Goal: Information Seeking & Learning: Learn about a topic

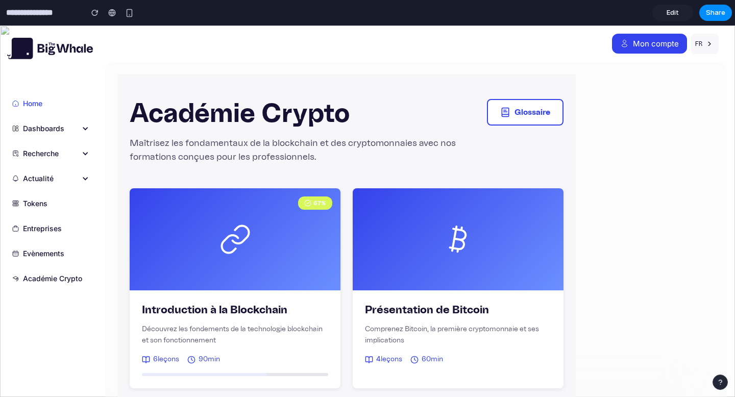
click at [677, 9] on span "Edit" at bounding box center [673, 13] width 12 height 10
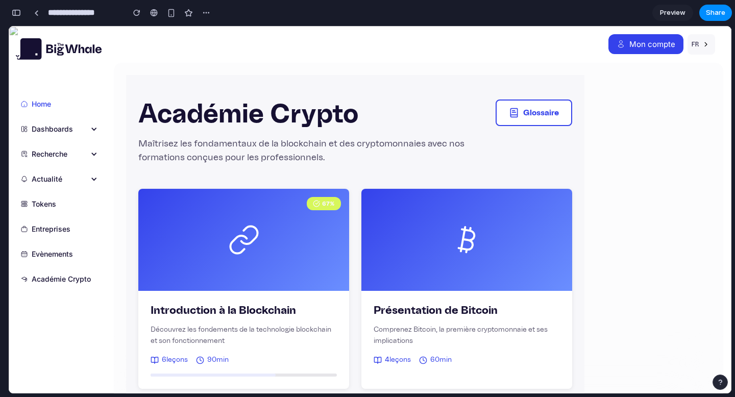
scroll to position [131, 0]
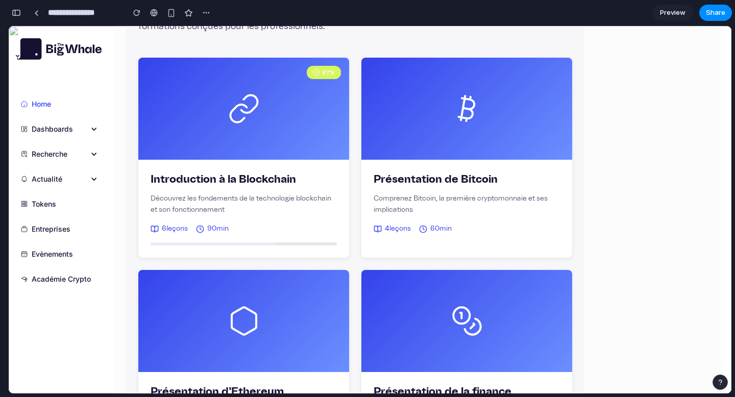
click at [17, 19] on button "button" at bounding box center [16, 13] width 16 height 16
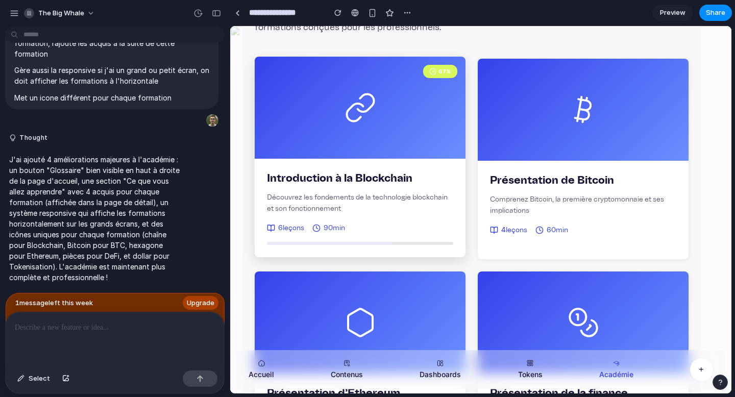
scroll to position [0, 0]
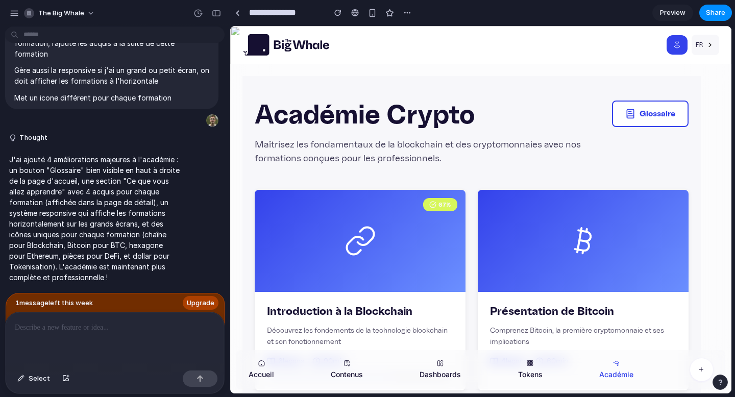
click at [670, 10] on span "Preview" at bounding box center [673, 13] width 26 height 10
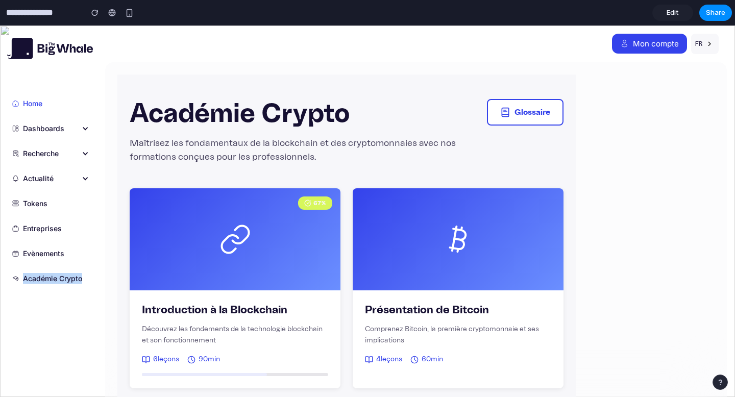
drag, startPoint x: 25, startPoint y: 278, endPoint x: 100, endPoint y: 278, distance: 75.5
click at [100, 278] on div "Home Dashboards ETFs Ethereum Stablecoins Tokenisation TradFi x DeFi Recherche …" at bounding box center [52, 212] width 105 height 372
click at [55, 334] on div "Home Dashboards ETFs Ethereum Stablecoins Tokenisation TradFi x DeFi Recherche …" at bounding box center [52, 212] width 105 height 372
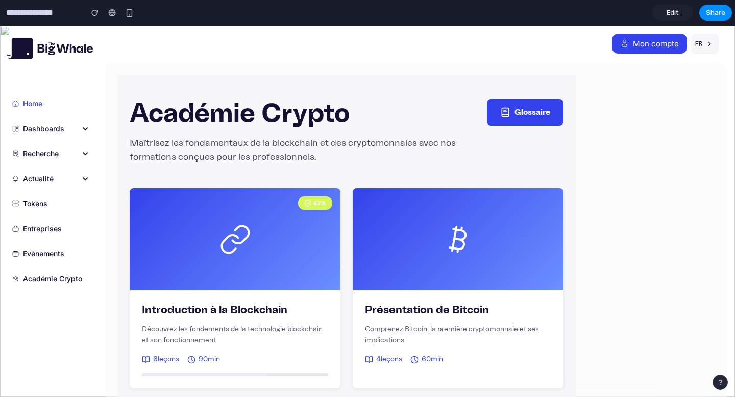
click at [528, 120] on button "Glossaire" at bounding box center [525, 112] width 77 height 27
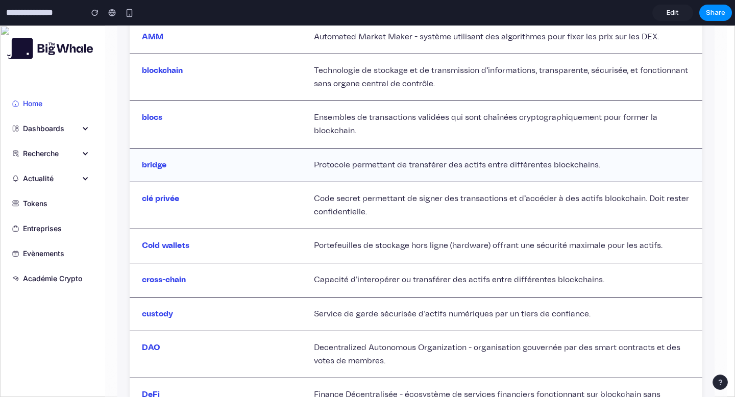
scroll to position [294, 0]
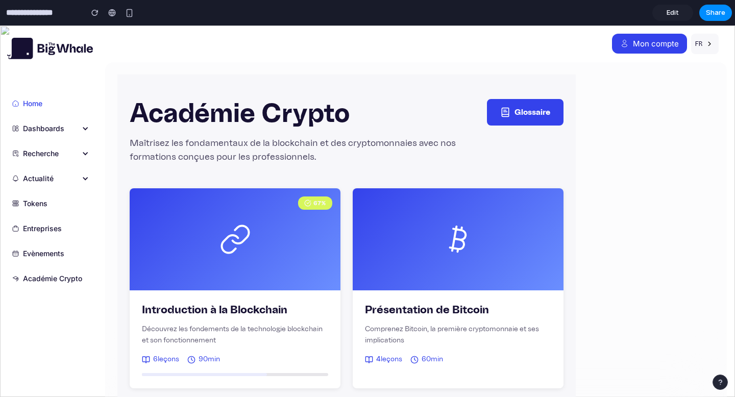
click at [499, 118] on button "Glossaire" at bounding box center [525, 112] width 77 height 27
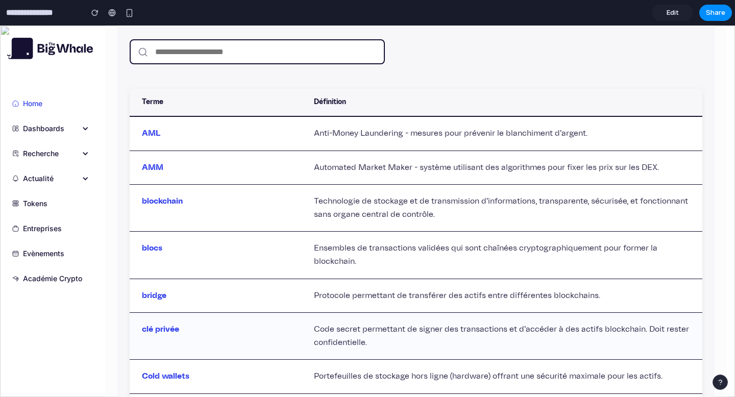
scroll to position [159, 0]
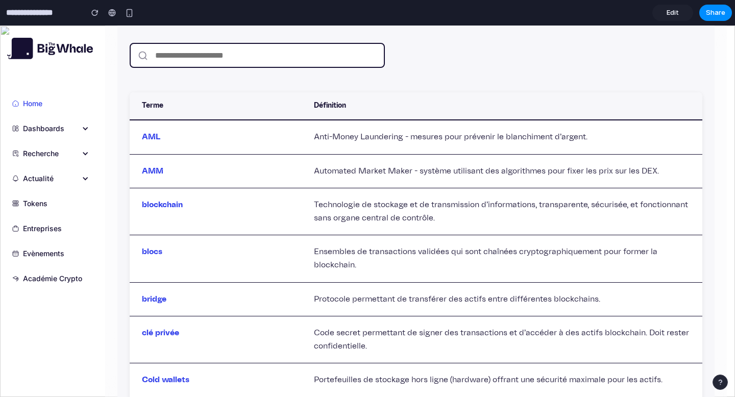
click at [176, 60] on input "text" at bounding box center [257, 55] width 255 height 25
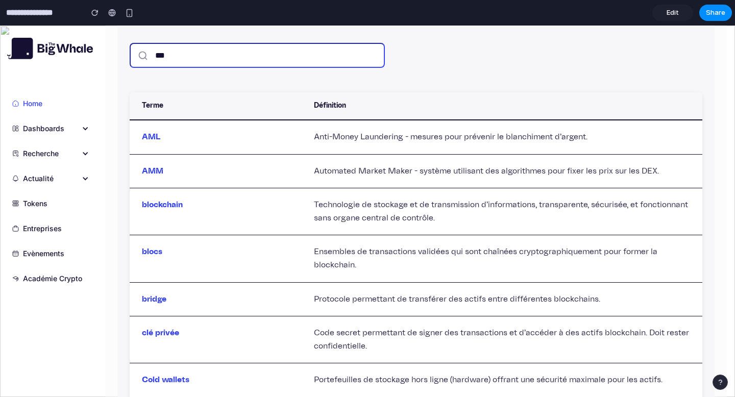
scroll to position [61, 0]
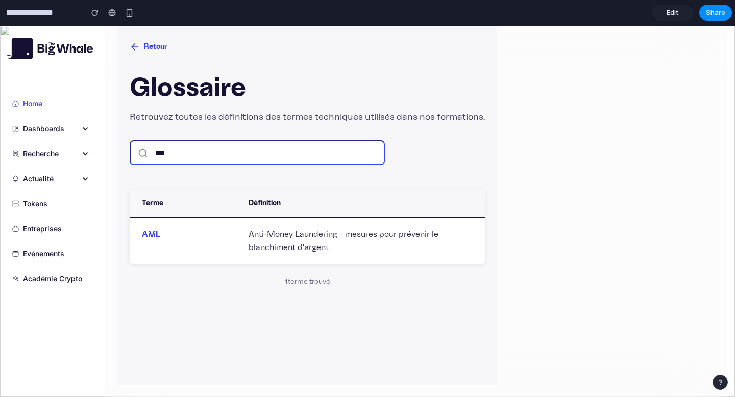
type input "***"
click at [142, 45] on button "Retour" at bounding box center [149, 47] width 38 height 19
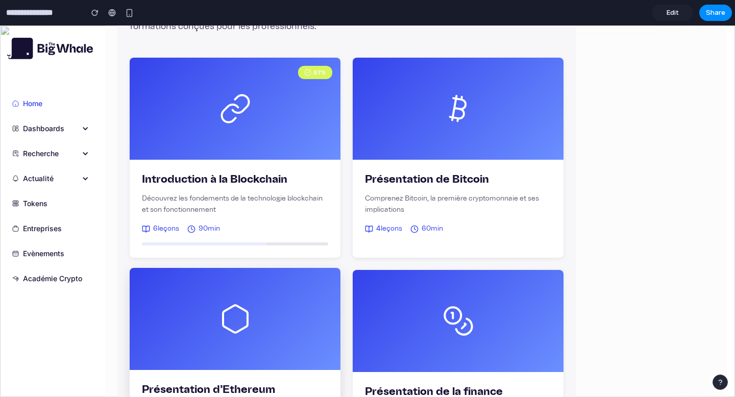
scroll to position [130, 0]
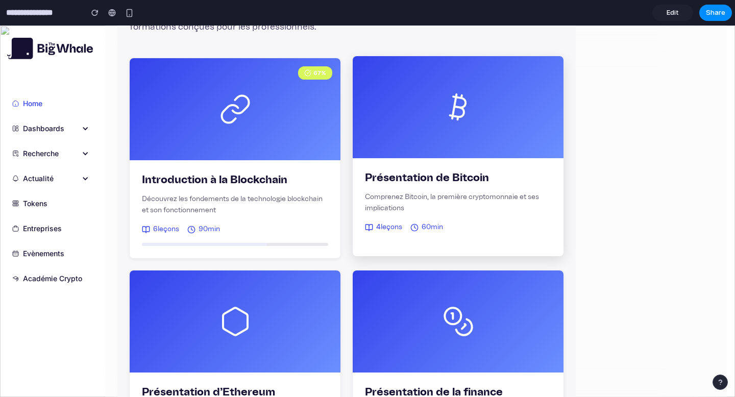
click at [468, 131] on div at bounding box center [458, 107] width 211 height 102
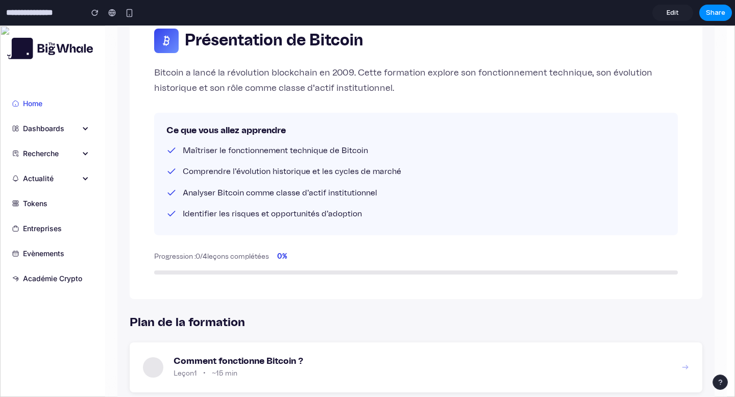
click at [211, 68] on p "Bitcoin a lancé la révolution blockchain en 2009. Cette formation explore son f…" at bounding box center [416, 80] width 524 height 31
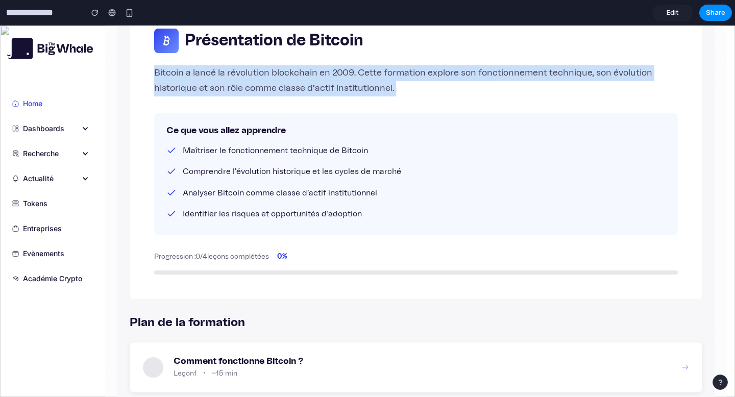
click at [211, 68] on p "Bitcoin a lancé la révolution blockchain en 2009. Cette formation explore son f…" at bounding box center [416, 80] width 524 height 31
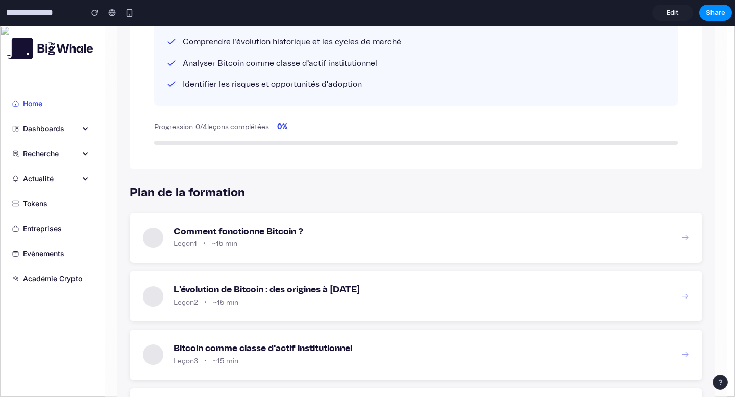
scroll to position [338, 0]
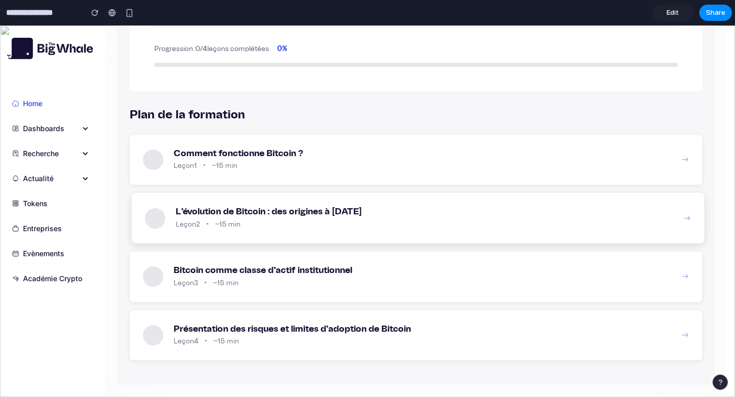
click at [220, 211] on h3 "L'évolution de Bitcoin : des origines à aujourd'hui" at bounding box center [425, 211] width 498 height 11
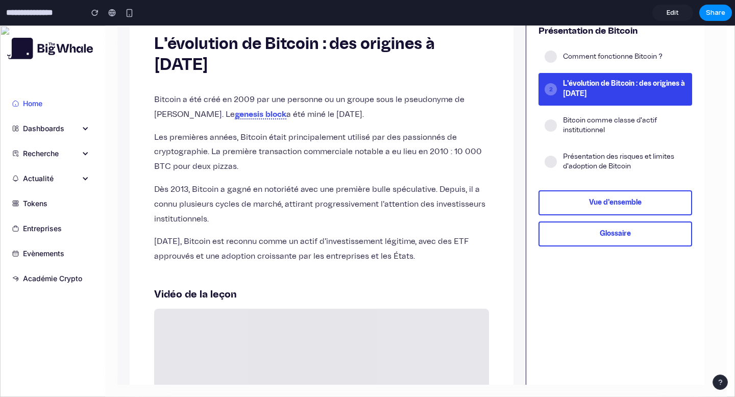
scroll to position [124, 0]
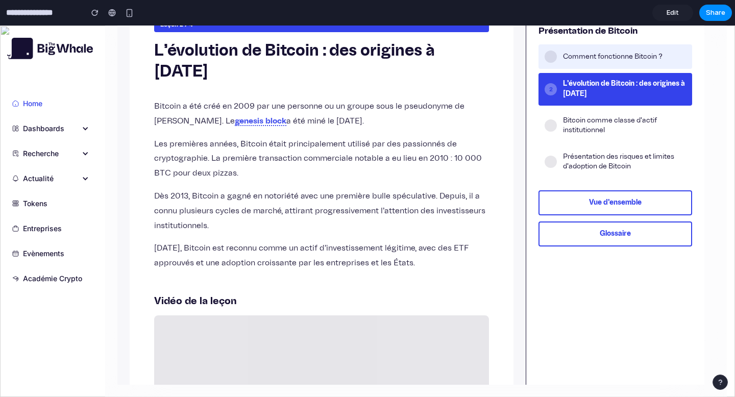
click at [598, 55] on span "Comment fonctionne Bitcoin ?" at bounding box center [624, 57] width 123 height 10
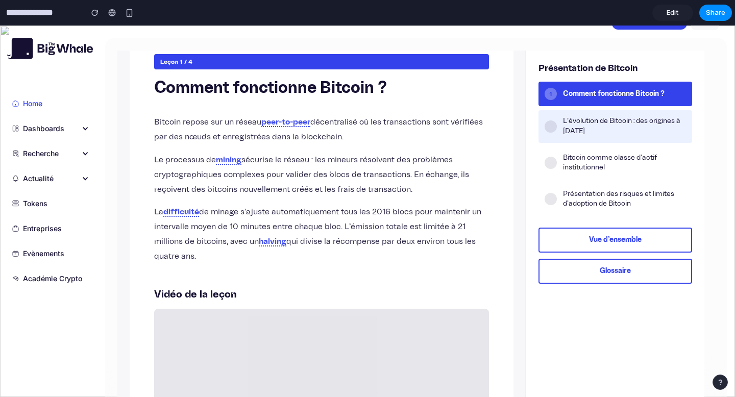
scroll to position [23, 0]
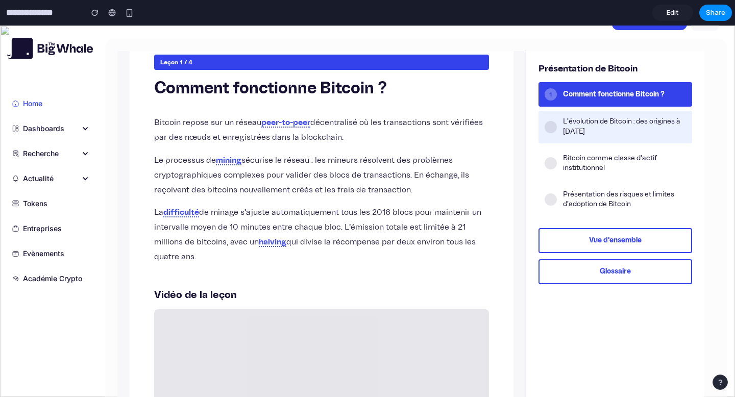
click at [595, 130] on span "L'évolution de Bitcoin : des origines à aujourd'hui" at bounding box center [624, 127] width 123 height 20
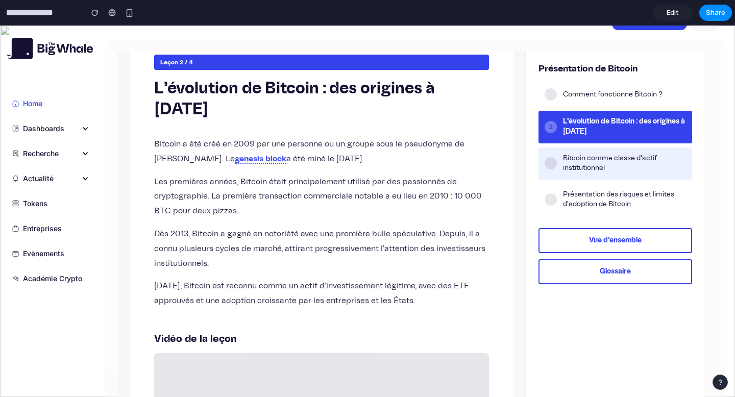
click at [590, 159] on span "Bitcoin comme classe d'actif institutionnel" at bounding box center [624, 164] width 123 height 20
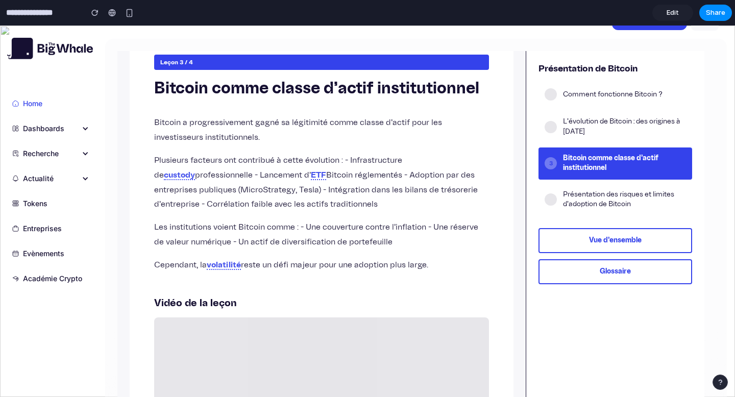
click at [591, 184] on div "4 Présentation des risques et limites d'adoption de Bitcoin" at bounding box center [616, 200] width 154 height 32
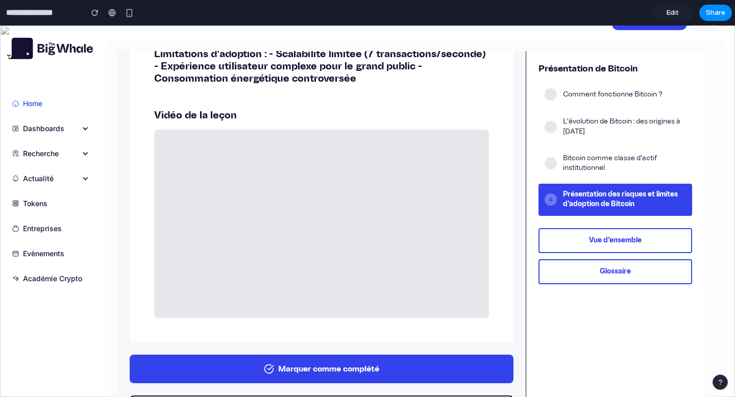
click at [358, 360] on button "Marquer comme complété" at bounding box center [322, 369] width 384 height 29
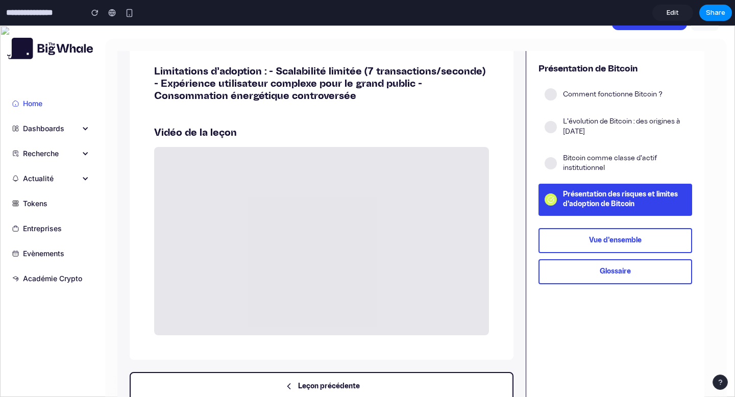
click at [633, 241] on button "Vue d'ensemble" at bounding box center [616, 240] width 154 height 25
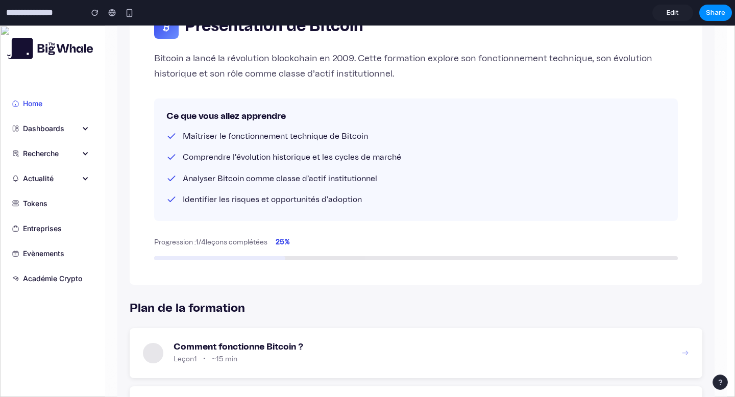
scroll to position [0, 0]
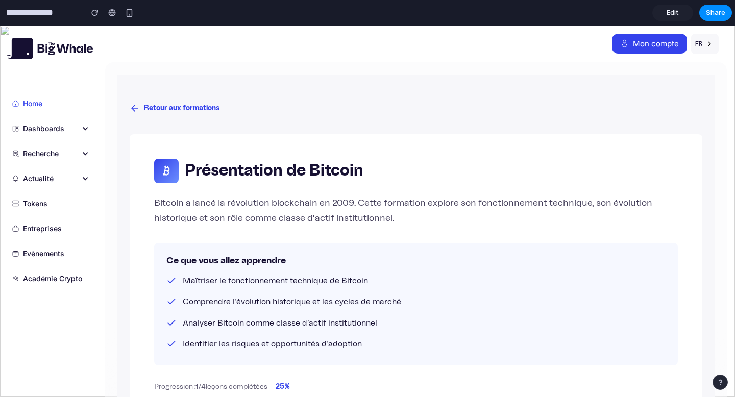
click at [146, 110] on button "Retour aux formations" at bounding box center [175, 108] width 90 height 19
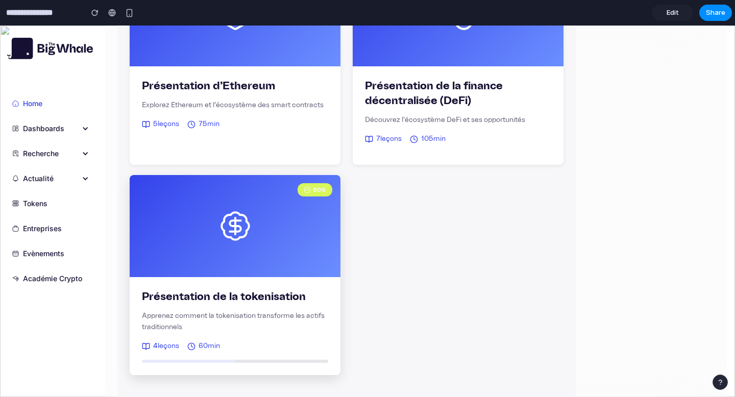
click at [248, 253] on div "50 %" at bounding box center [235, 226] width 211 height 102
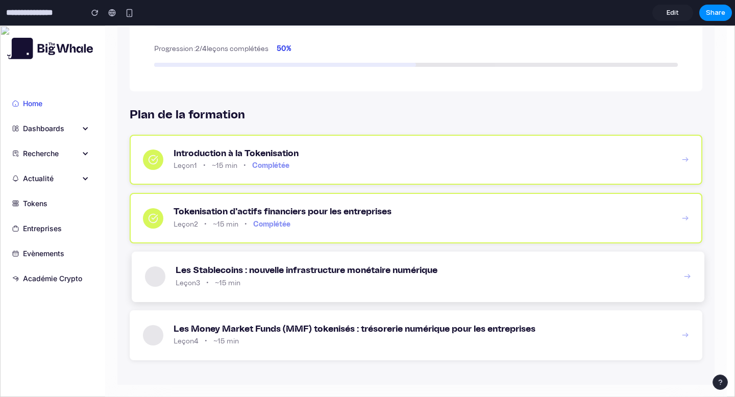
click at [279, 266] on h3 "Les Stablecoins : nouvelle infrastructure monétaire numérique" at bounding box center [425, 270] width 498 height 11
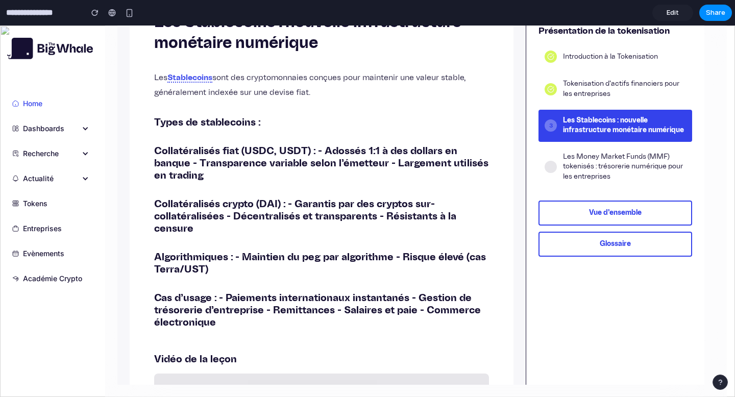
scroll to position [156, 0]
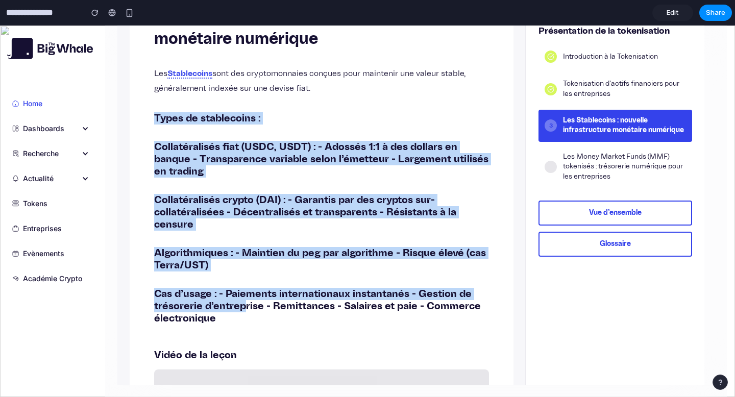
drag, startPoint x: 148, startPoint y: 114, endPoint x: 241, endPoint y: 310, distance: 217.1
click at [241, 310] on div "Leçon 3 / 4 Les Stablecoins : nouvelle infrastructure monétaire numérique Les S…" at bounding box center [322, 271] width 384 height 623
click at [237, 123] on h3 "Types de stablecoins :" at bounding box center [321, 118] width 335 height 12
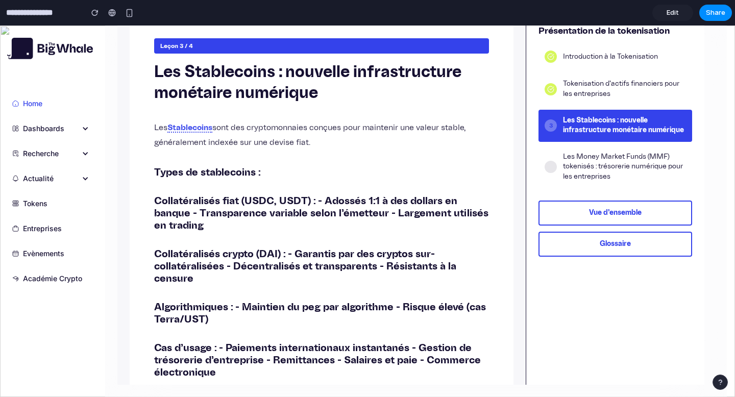
scroll to position [1, 0]
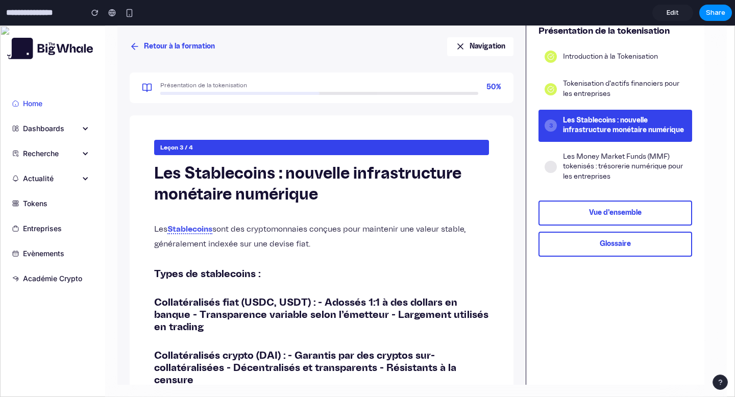
click at [613, 250] on button "Glossaire" at bounding box center [616, 244] width 154 height 25
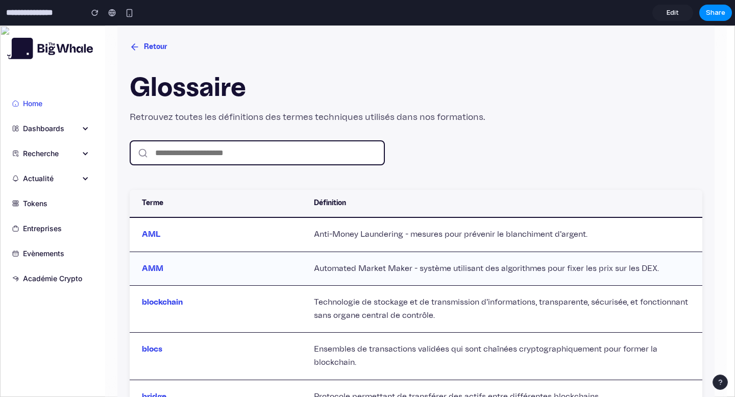
scroll to position [97, 0]
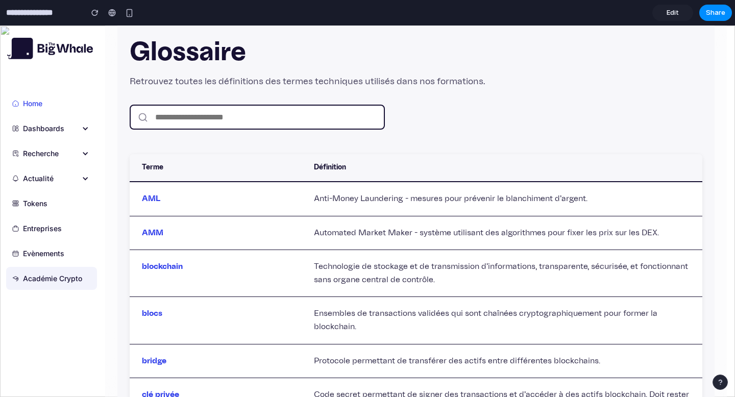
click at [75, 279] on div "Académie Crypto" at bounding box center [52, 278] width 59 height 11
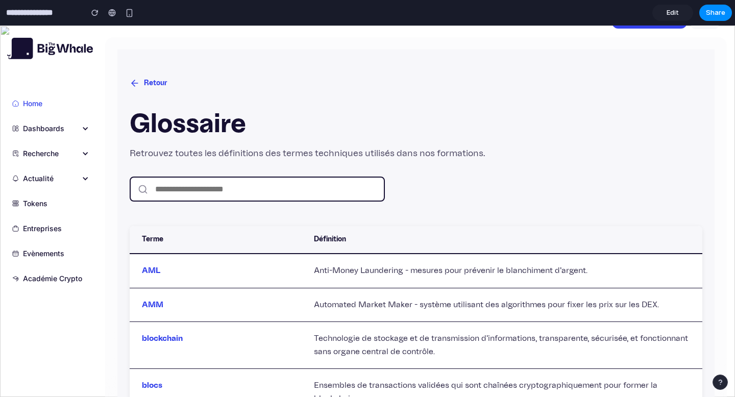
click at [147, 80] on button "Retour" at bounding box center [149, 83] width 38 height 19
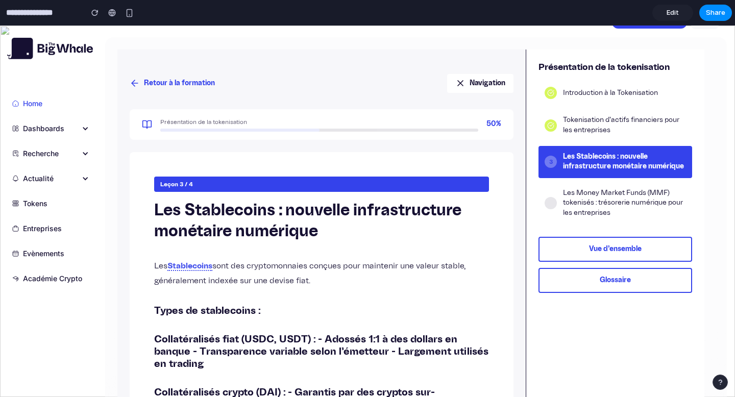
click at [186, 80] on button "Retour à la formation" at bounding box center [172, 83] width 85 height 19
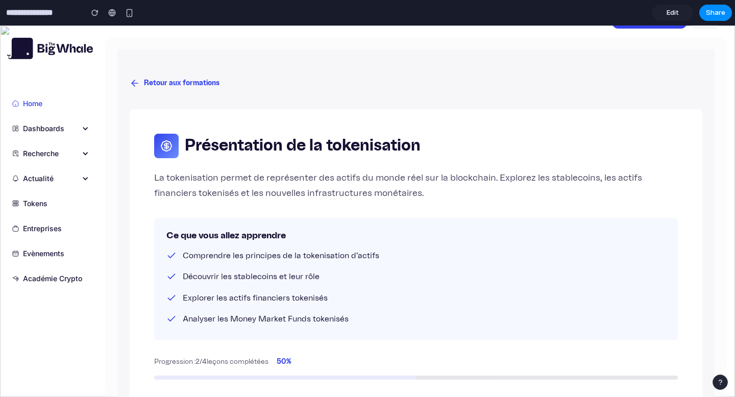
click at [186, 80] on button "Retour aux formations" at bounding box center [175, 83] width 90 height 19
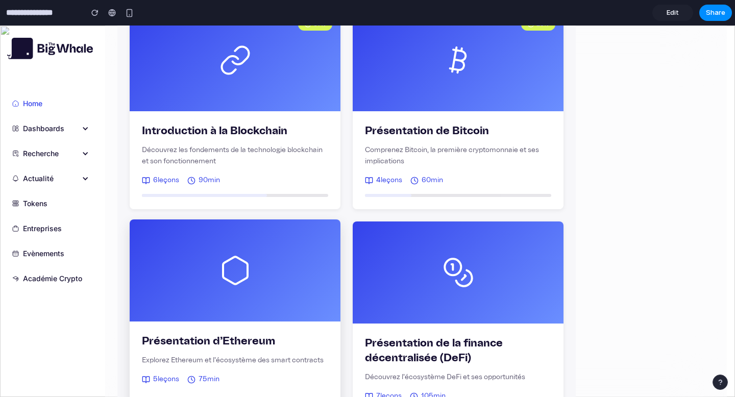
scroll to position [166, 0]
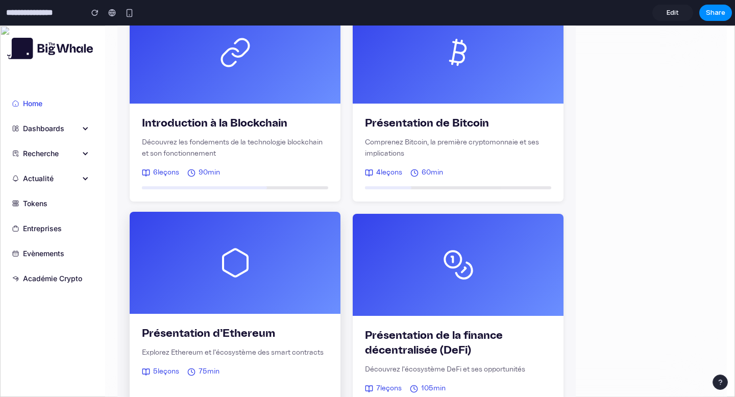
click at [293, 289] on div at bounding box center [235, 263] width 211 height 102
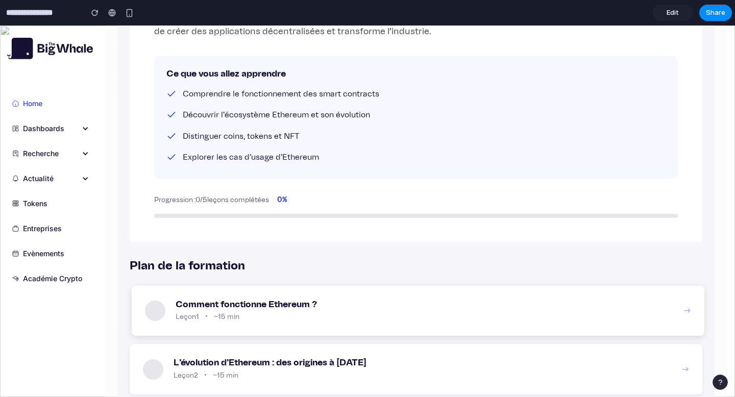
scroll to position [397, 0]
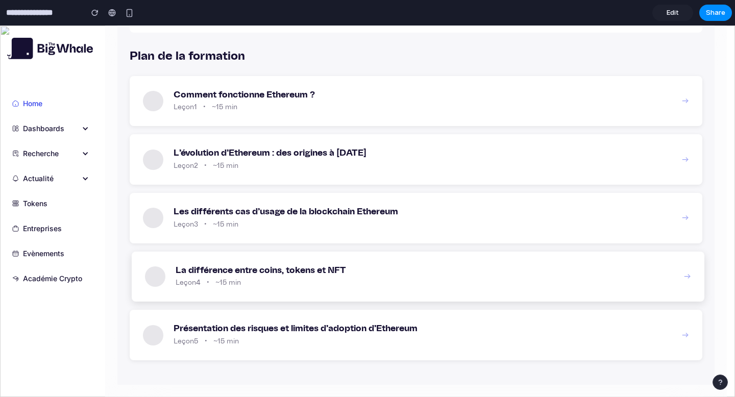
click at [253, 282] on div "Leçon 4 • ~15 min" at bounding box center [425, 283] width 498 height 11
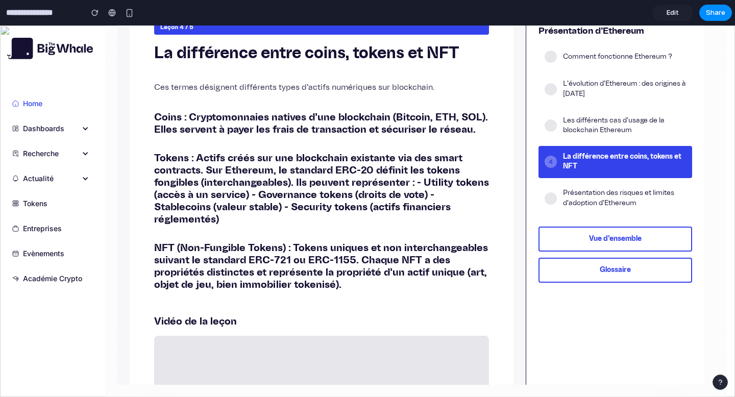
scroll to position [137, 0]
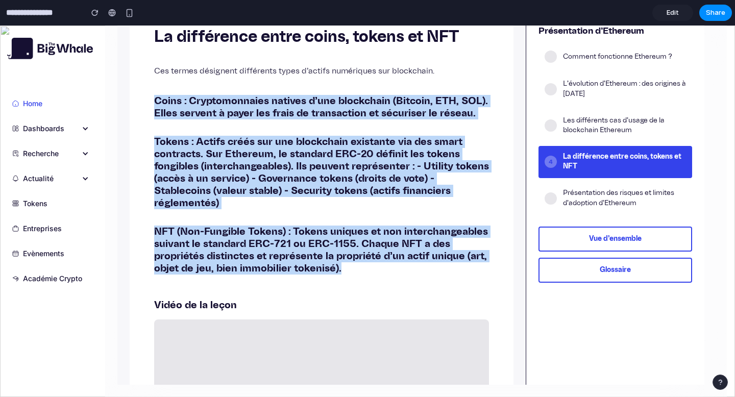
drag, startPoint x: 149, startPoint y: 99, endPoint x: 365, endPoint y: 265, distance: 272.7
click at [365, 265] on div "Leçon 4 / 5 La différence entre coins, tokens et NFT Ces termes désignent diffé…" at bounding box center [322, 256] width 384 height 554
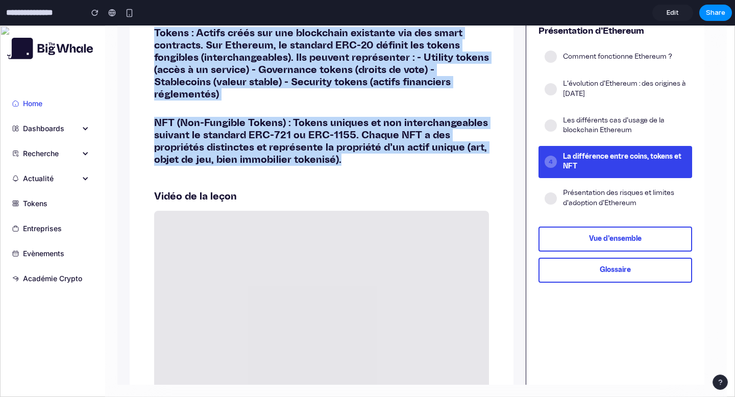
scroll to position [269, 0]
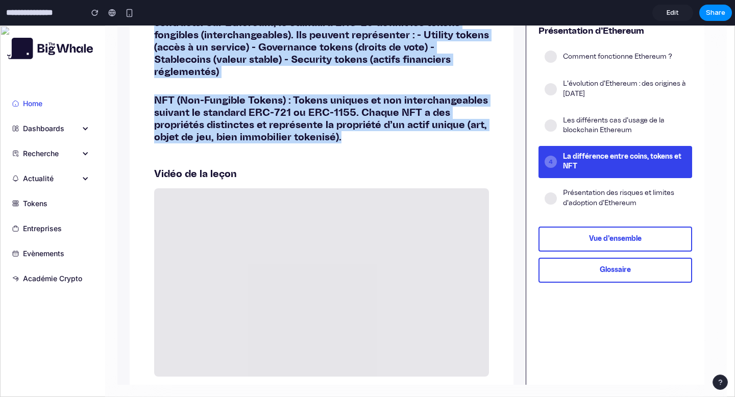
drag, startPoint x: 215, startPoint y: 204, endPoint x: 381, endPoint y: 323, distance: 204.1
click at [381, 323] on div "Vidéo : https://example.com/videos/coins-tokens-nft.mp4" at bounding box center [321, 282] width 335 height 188
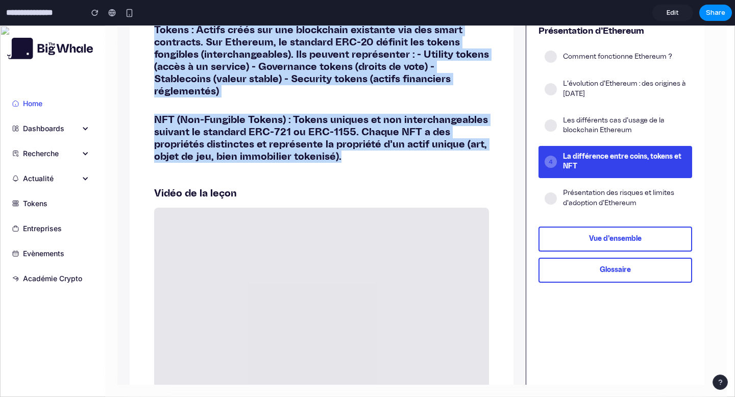
scroll to position [241, 0]
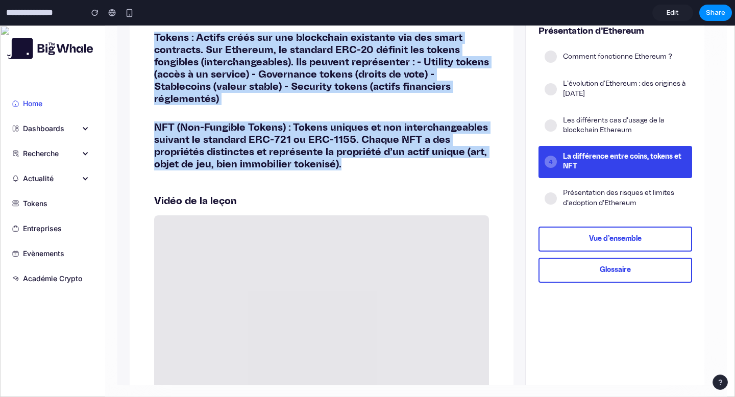
click at [596, 269] on button "Glossaire" at bounding box center [616, 270] width 154 height 25
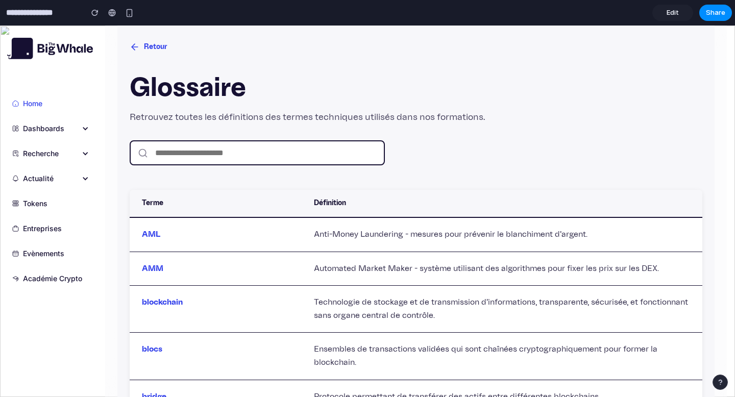
click at [249, 156] on input "text" at bounding box center [257, 152] width 255 height 25
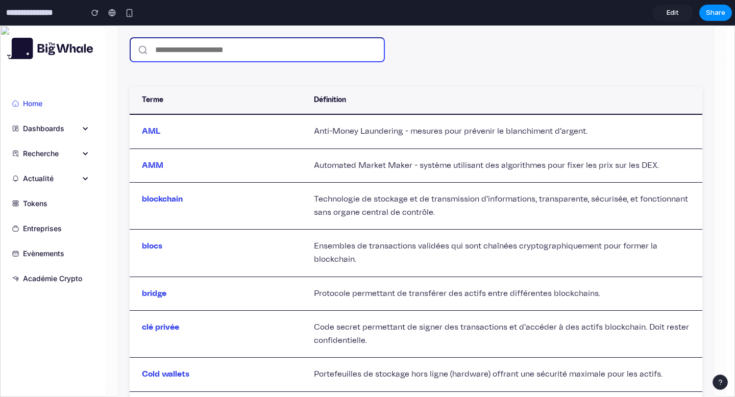
scroll to position [0, 0]
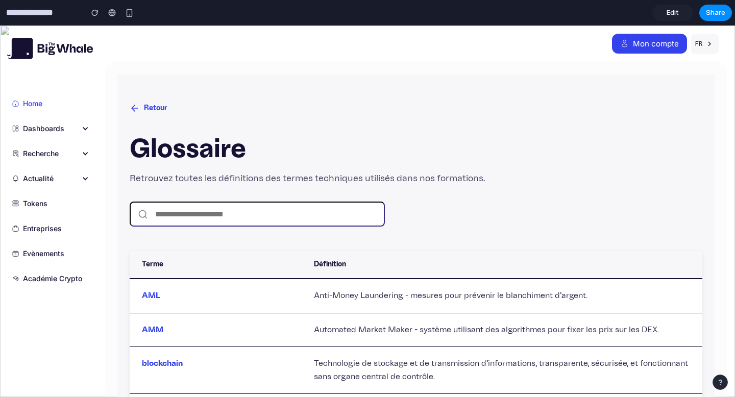
click at [143, 108] on button "Retour" at bounding box center [149, 108] width 38 height 19
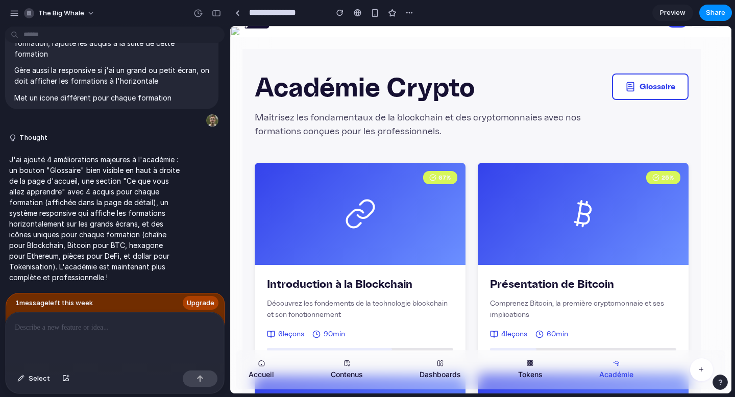
scroll to position [27, 0]
